Goal: Task Accomplishment & Management: Use online tool/utility

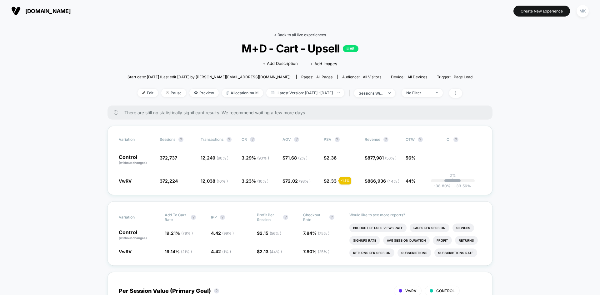
click at [278, 35] on link "< Back to all live experiences" at bounding box center [300, 34] width 52 height 5
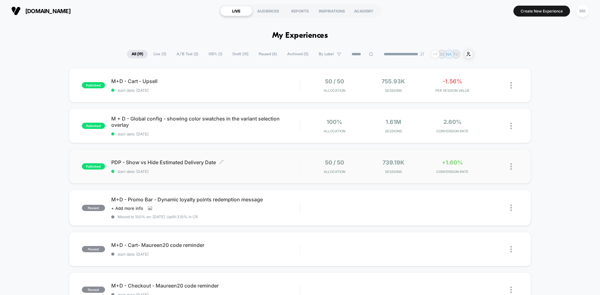
click at [240, 171] on span "start date: [DATE]" at bounding box center [205, 171] width 188 height 5
click at [210, 90] on span "start date: [DATE]" at bounding box center [205, 90] width 188 height 5
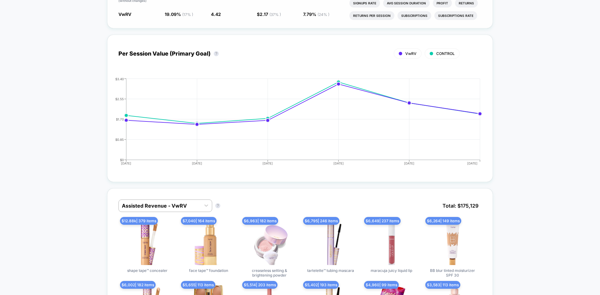
scroll to position [238, 0]
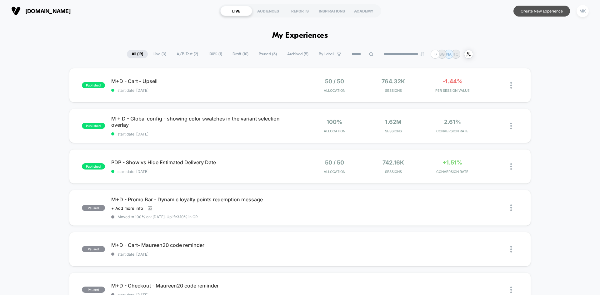
click at [537, 13] on button "Create New Experience" at bounding box center [541, 11] width 57 height 11
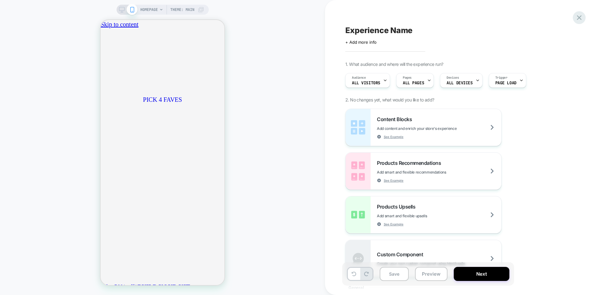
click at [578, 18] on icon at bounding box center [578, 17] width 5 height 5
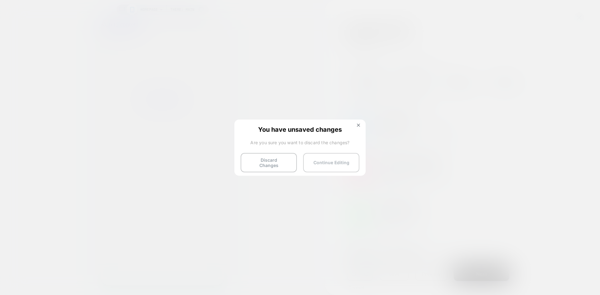
scroll to position [0, 220]
click at [324, 166] on button "Continue Editing" at bounding box center [331, 162] width 56 height 19
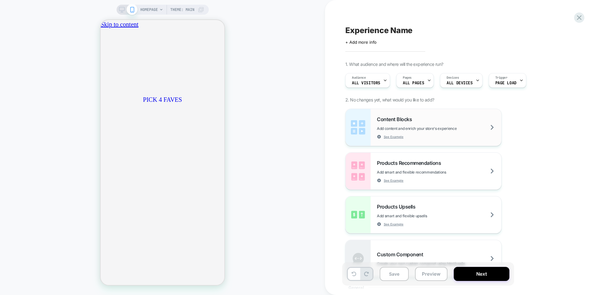
click at [438, 138] on div "Content Blocks Add content and enrich your store's experience See Example" at bounding box center [439, 127] width 124 height 23
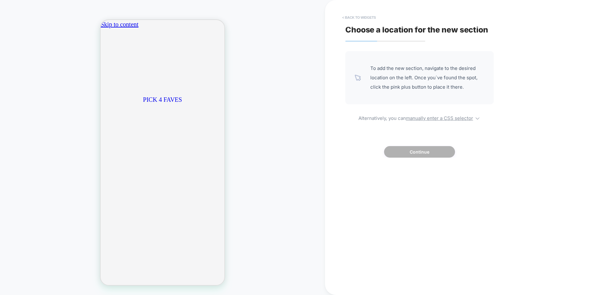
scroll to position [0, 0]
click at [357, 14] on button "< Back to widgets" at bounding box center [359, 17] width 40 height 10
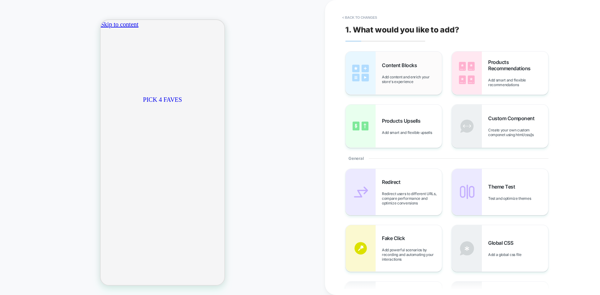
click at [419, 72] on div "Content Blocks Add content and enrich your store's experience" at bounding box center [412, 73] width 60 height 22
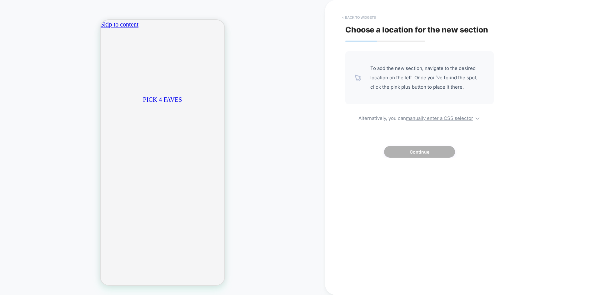
scroll to position [0, 220]
click at [364, 16] on button "< Back to widgets" at bounding box center [359, 17] width 40 height 10
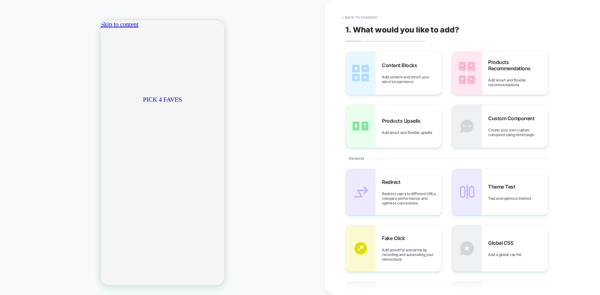
scroll to position [0, 0]
click at [106, 54] on button "Close" at bounding box center [103, 57] width 5 height 7
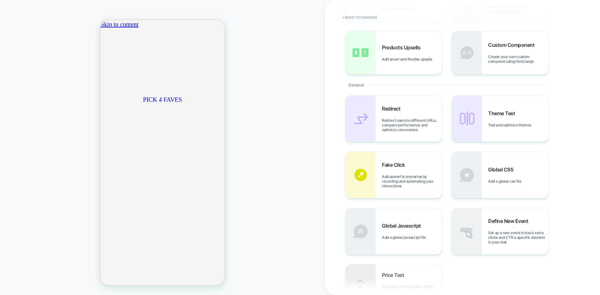
scroll to position [0, 110]
click at [355, 15] on button "< Back to changes" at bounding box center [359, 17] width 41 height 10
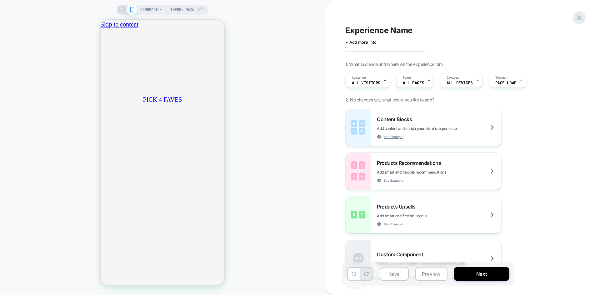
scroll to position [0, 220]
click at [580, 17] on icon at bounding box center [578, 17] width 5 height 5
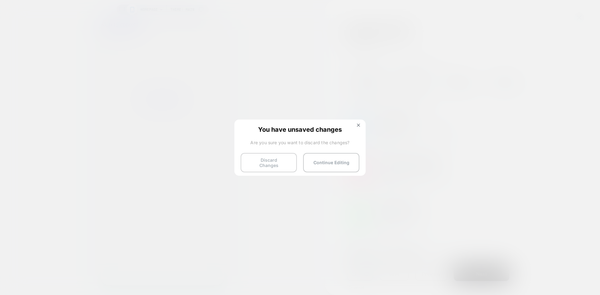
click at [261, 161] on button "Discard Changes" at bounding box center [268, 162] width 56 height 19
